Goal: Task Accomplishment & Management: Use online tool/utility

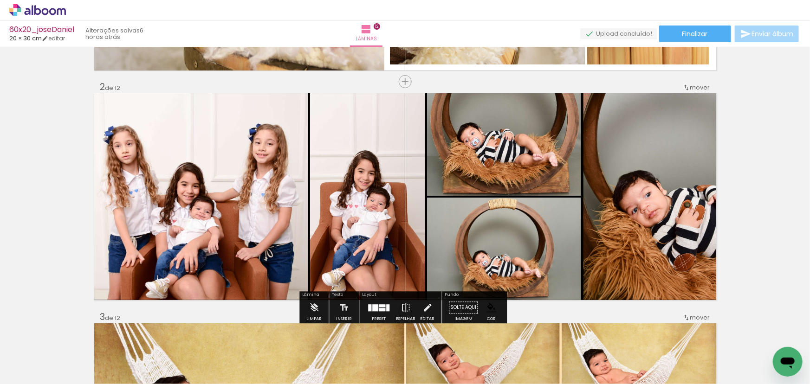
scroll to position [253, 0]
